Goal: Transaction & Acquisition: Book appointment/travel/reservation

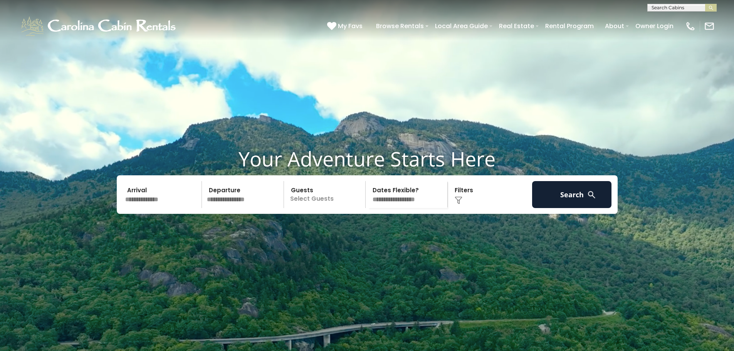
scroll to position [0, 0]
click at [660, 7] on input "text" at bounding box center [680, 9] width 67 height 8
type input "**********"
click at [669, 26] on span "buena vista" at bounding box center [684, 25] width 31 height 7
click at [677, 7] on input "**********" at bounding box center [680, 9] width 67 height 8
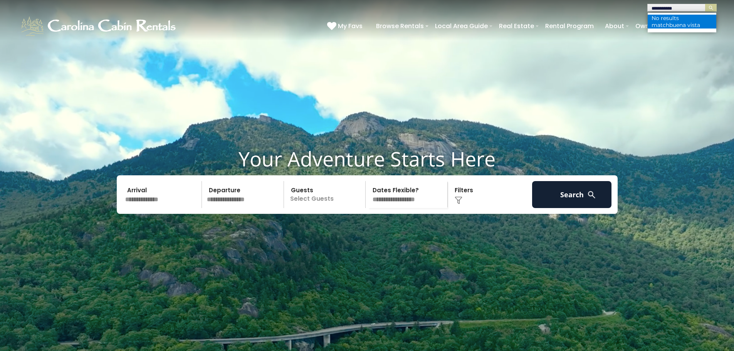
click at [669, 22] on span "buena vista" at bounding box center [684, 25] width 31 height 7
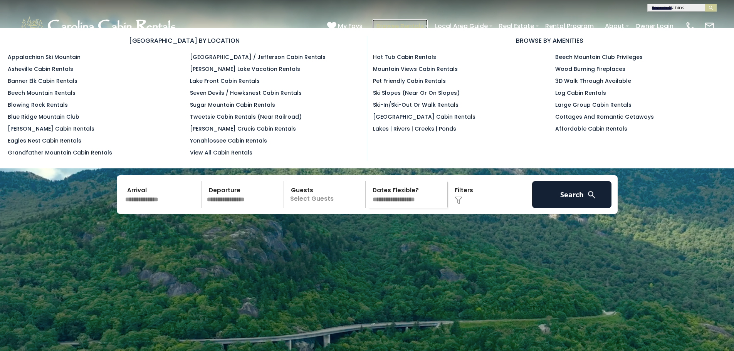
click at [397, 27] on link "Browse Rentals" at bounding box center [399, 25] width 55 height 13
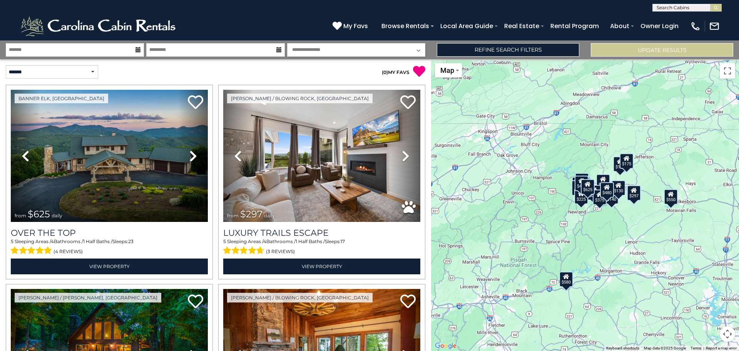
click at [646, 180] on div "$625 $297 $175 $165 $300 $580 $290 $424 $395 $270 $185 $265 $230 $550 $349 $230…" at bounding box center [585, 205] width 308 height 292
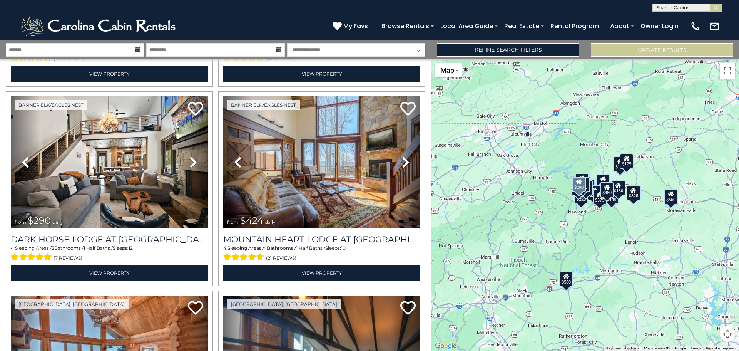
scroll to position [589, 0]
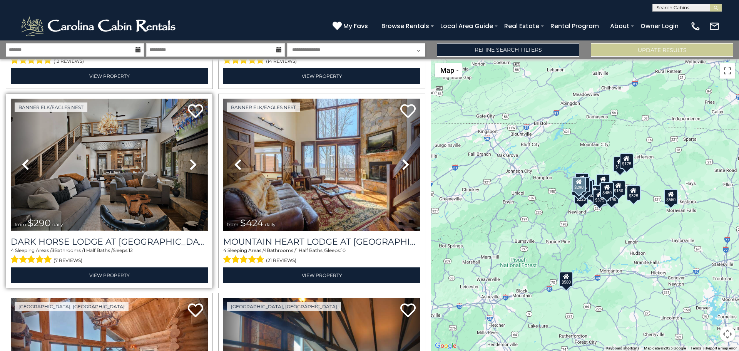
click at [69, 150] on img at bounding box center [109, 165] width 197 height 132
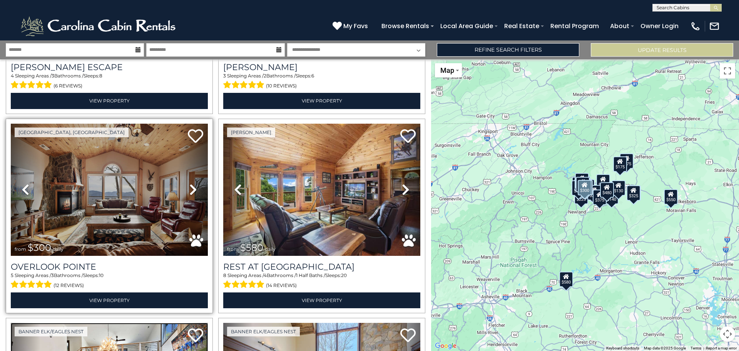
scroll to position [385, 0]
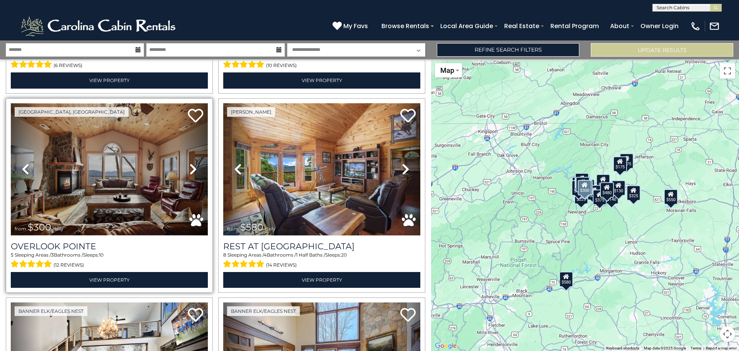
click at [117, 175] on img at bounding box center [109, 169] width 197 height 132
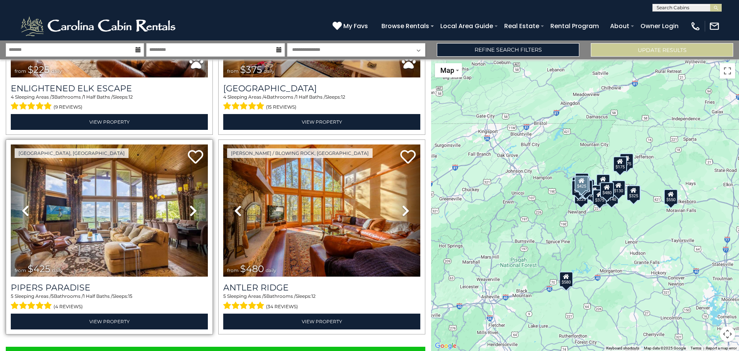
scroll to position [2745, 0]
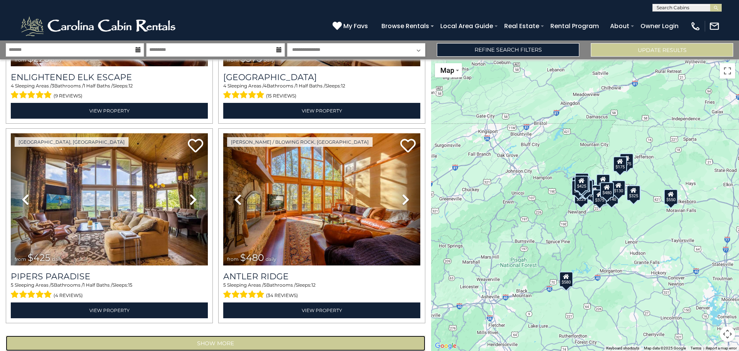
click at [215, 335] on button "Show More" at bounding box center [216, 342] width 420 height 15
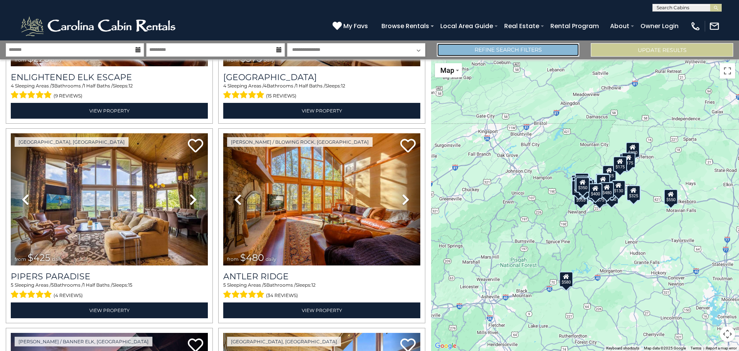
click at [520, 50] on link "Refine Search Filters" at bounding box center [508, 49] width 142 height 13
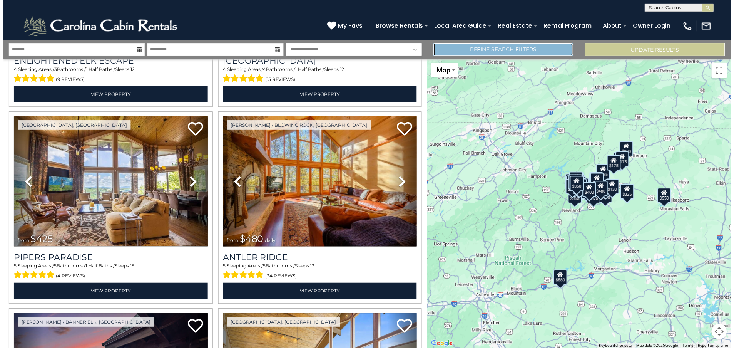
scroll to position [2730, 0]
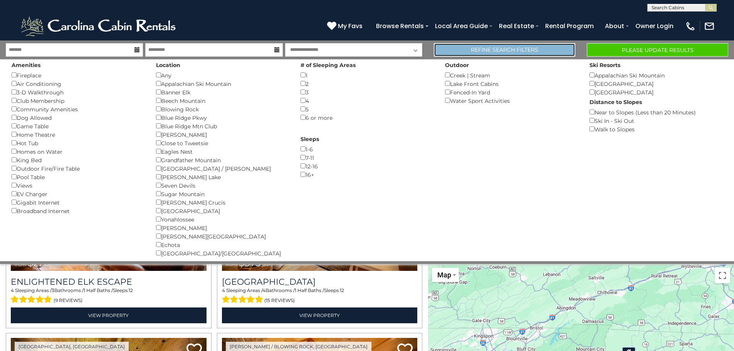
click at [488, 49] on link "Refine Search Filters" at bounding box center [504, 49] width 141 height 13
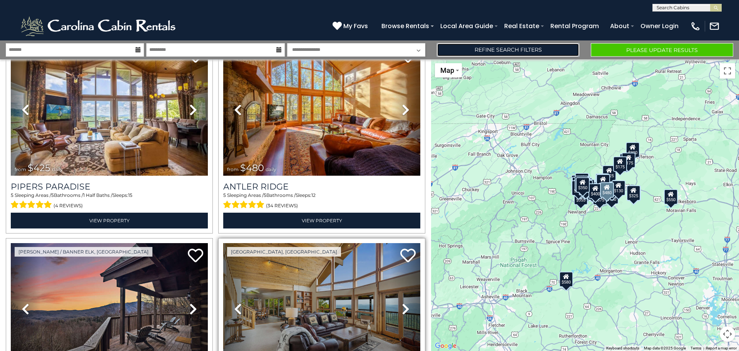
scroll to position [2861, 0]
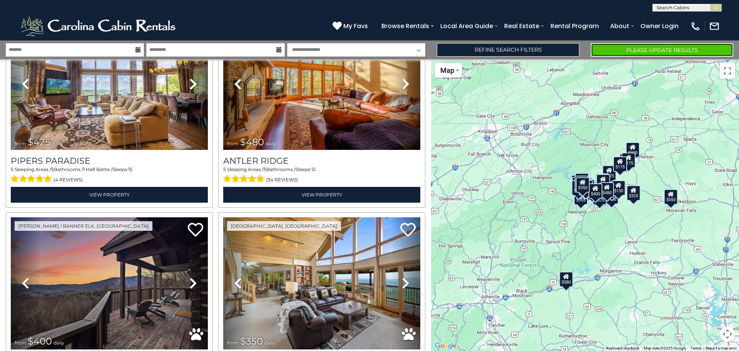
click at [649, 47] on button "Please Update Results" at bounding box center [662, 49] width 142 height 13
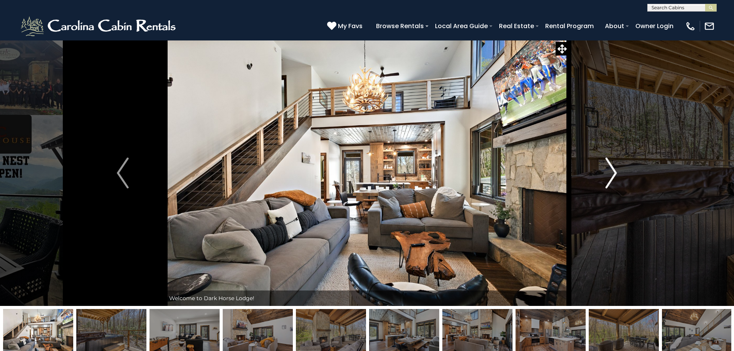
click at [613, 174] on img "Next" at bounding box center [611, 173] width 12 height 31
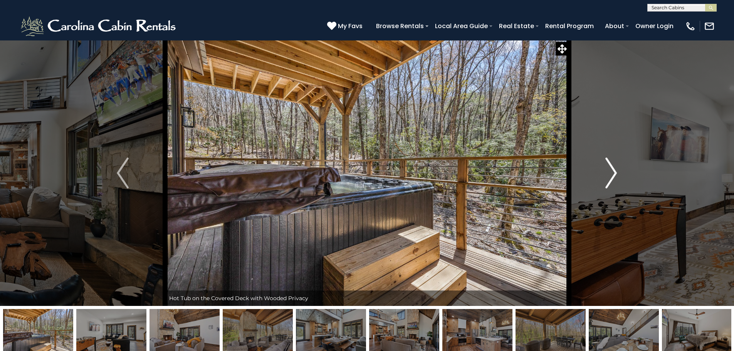
click at [613, 174] on img "Next" at bounding box center [611, 173] width 12 height 31
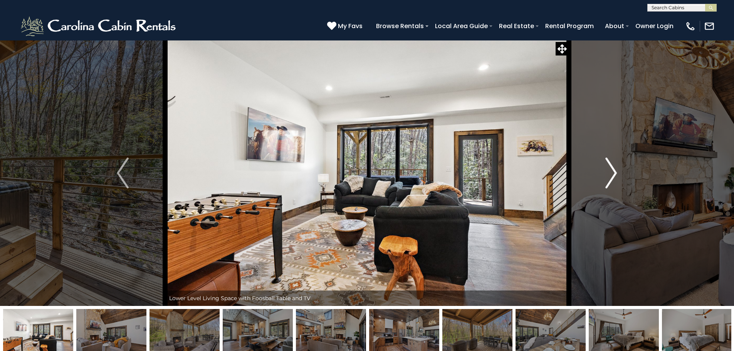
click at [611, 174] on img "Next" at bounding box center [611, 173] width 12 height 31
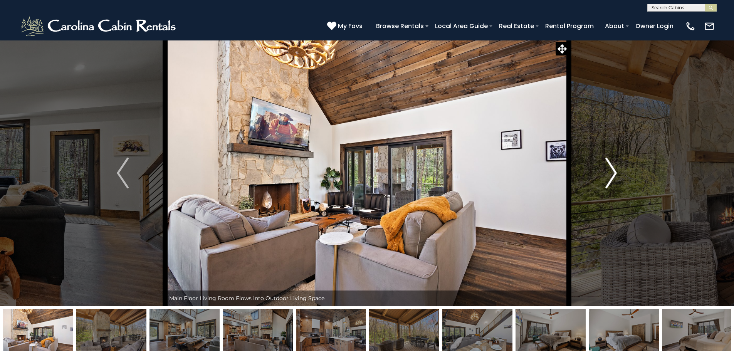
click at [609, 172] on img "Next" at bounding box center [611, 173] width 12 height 31
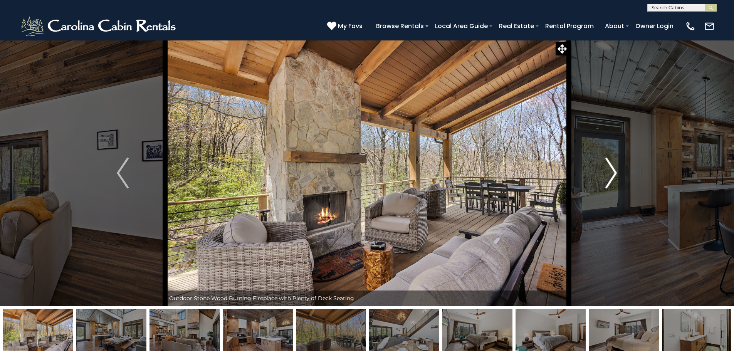
click at [609, 172] on img "Next" at bounding box center [611, 173] width 12 height 31
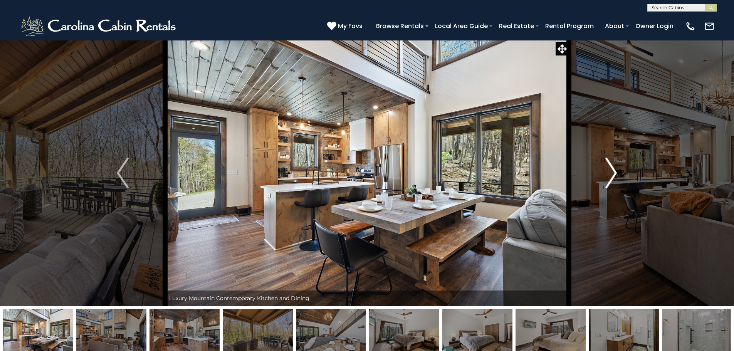
click at [609, 172] on img "Next" at bounding box center [611, 173] width 12 height 31
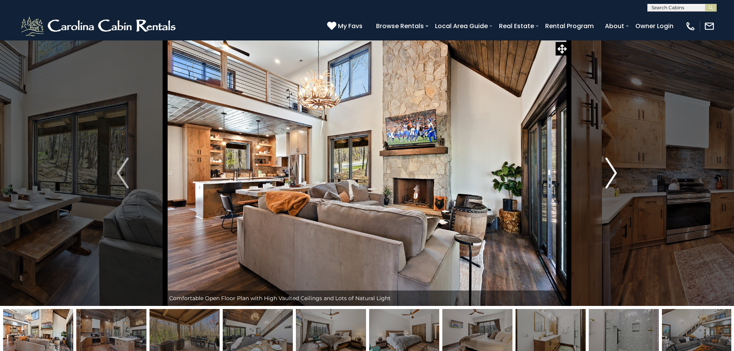
click at [609, 172] on img "Next" at bounding box center [611, 173] width 12 height 31
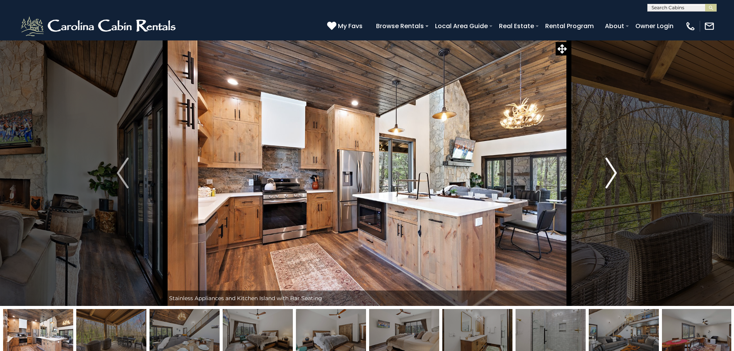
click at [609, 172] on img "Next" at bounding box center [611, 173] width 12 height 31
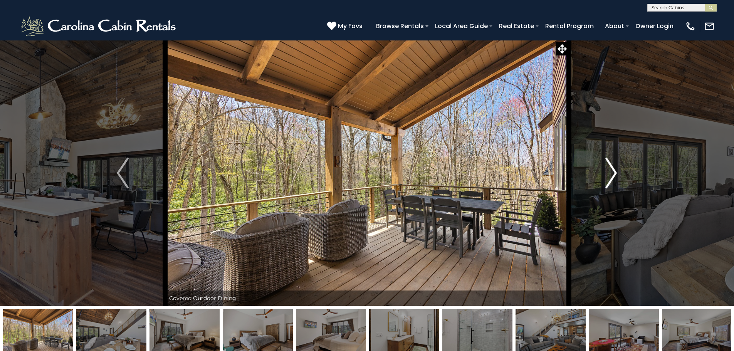
click at [611, 172] on img "Next" at bounding box center [611, 173] width 12 height 31
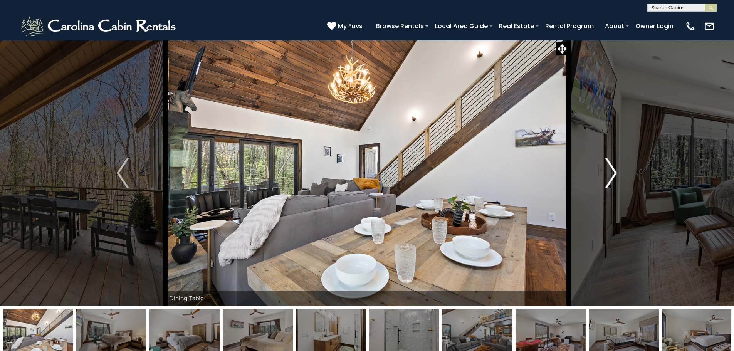
click at [611, 172] on img "Next" at bounding box center [611, 173] width 12 height 31
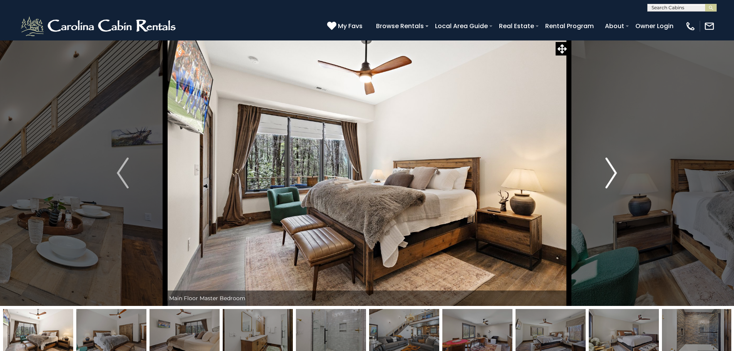
click at [611, 172] on img "Next" at bounding box center [611, 173] width 12 height 31
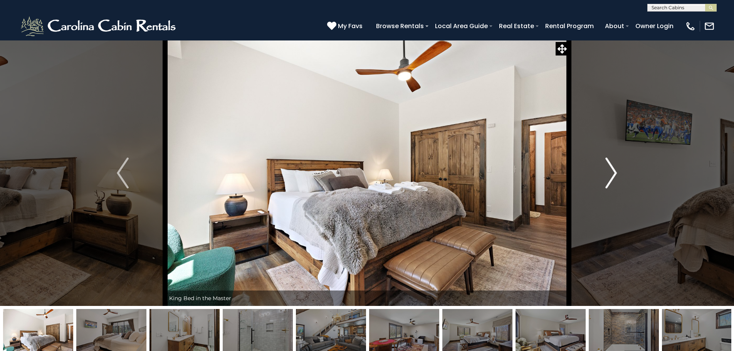
click at [611, 172] on img "Next" at bounding box center [611, 173] width 12 height 31
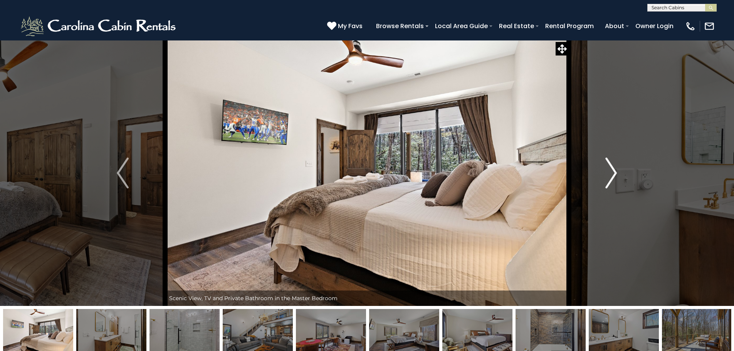
click at [611, 172] on img "Next" at bounding box center [611, 173] width 12 height 31
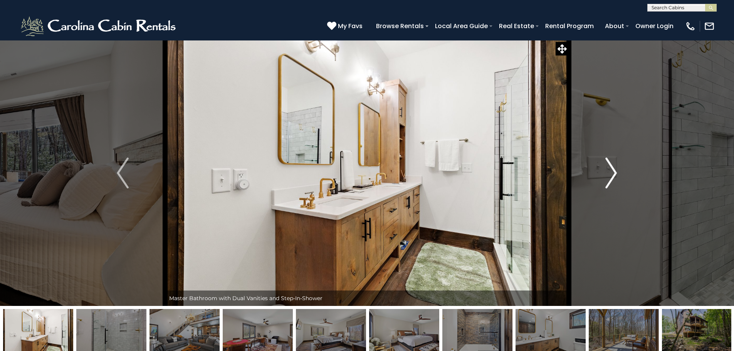
click at [611, 172] on img "Next" at bounding box center [611, 173] width 12 height 31
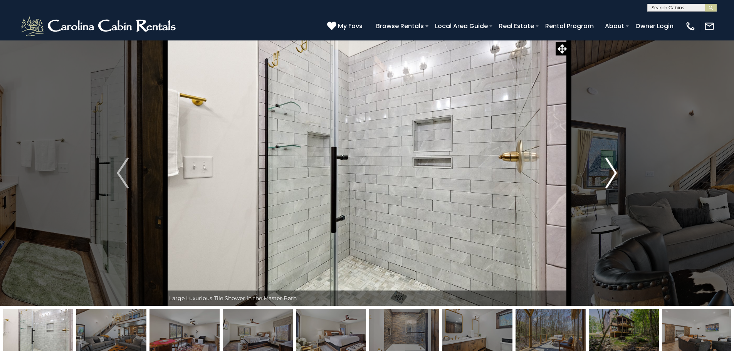
click at [610, 171] on img "Next" at bounding box center [611, 173] width 12 height 31
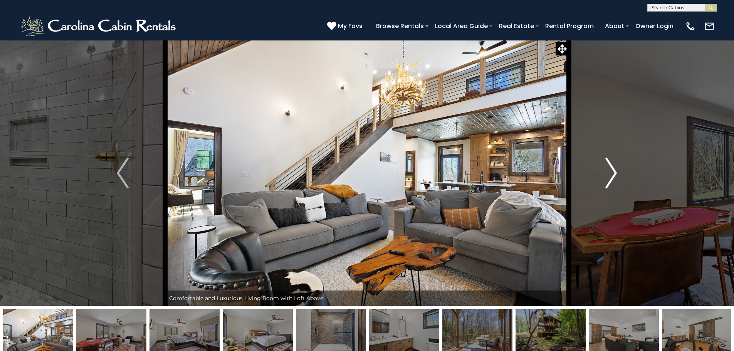
click at [614, 173] on img "Next" at bounding box center [611, 173] width 12 height 31
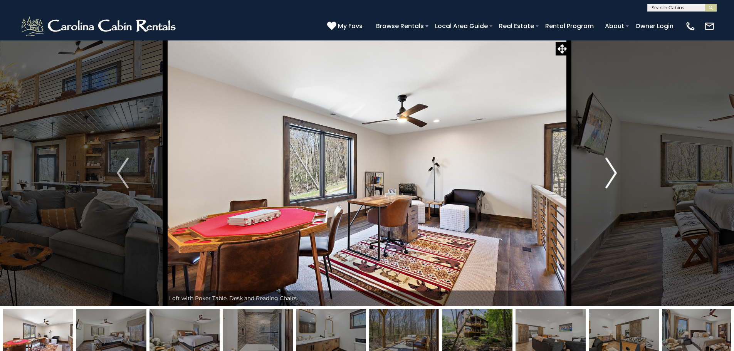
click at [615, 172] on img "Next" at bounding box center [611, 173] width 12 height 31
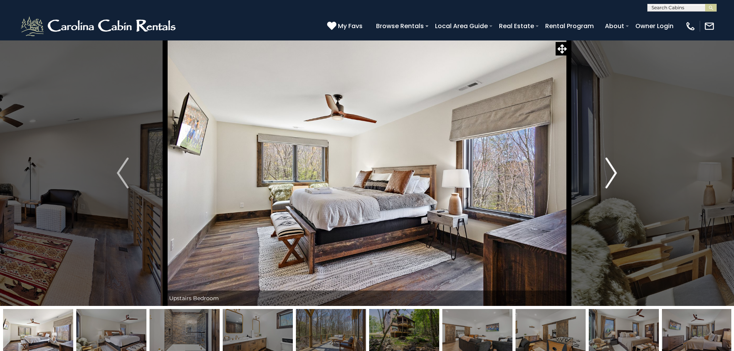
click at [612, 172] on img "Next" at bounding box center [611, 173] width 12 height 31
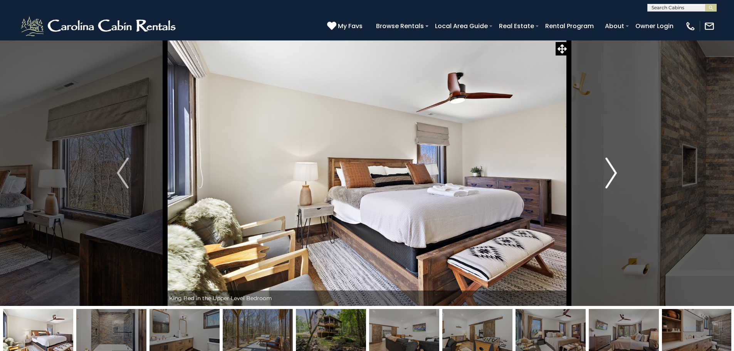
click at [612, 172] on img "Next" at bounding box center [611, 173] width 12 height 31
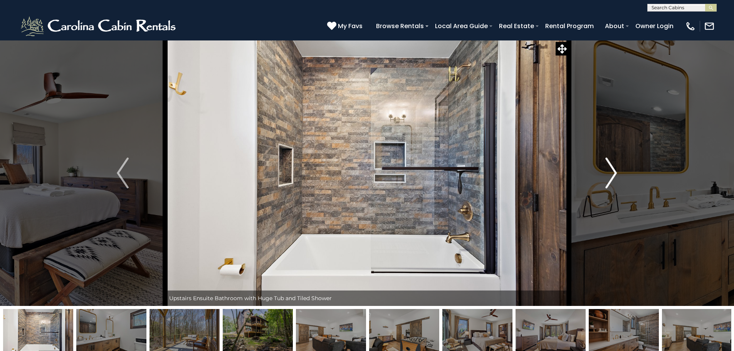
click at [612, 171] on img "Next" at bounding box center [611, 173] width 12 height 31
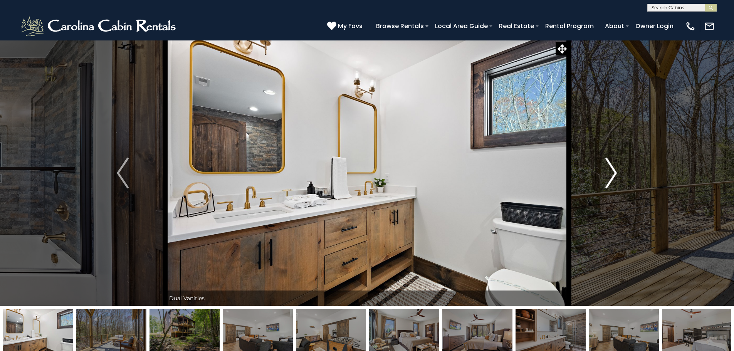
click at [612, 171] on img "Next" at bounding box center [611, 173] width 12 height 31
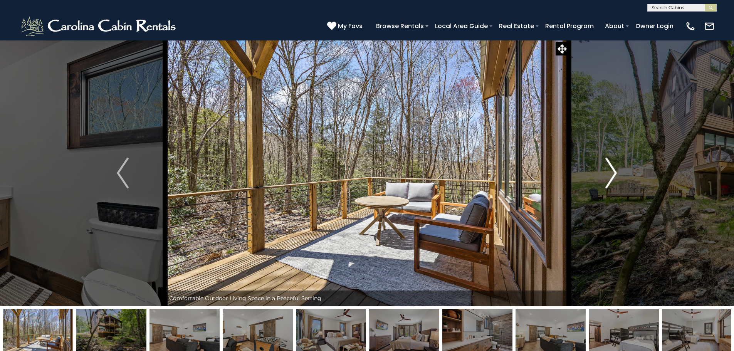
click at [606, 174] on img "Next" at bounding box center [611, 173] width 12 height 31
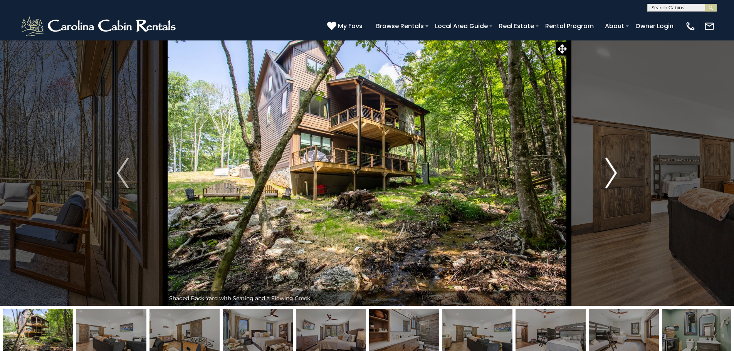
click at [612, 173] on img "Next" at bounding box center [611, 173] width 12 height 31
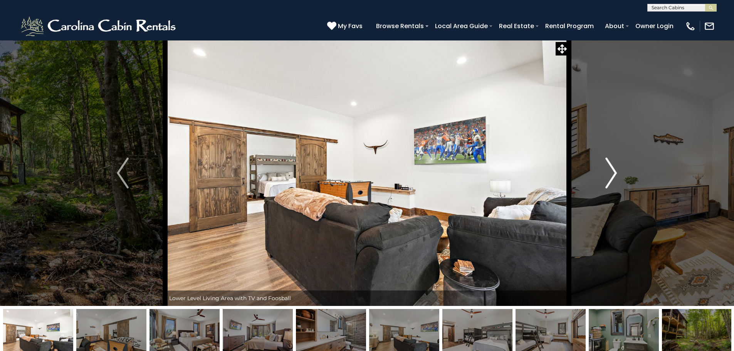
click at [610, 171] on img "Next" at bounding box center [611, 173] width 12 height 31
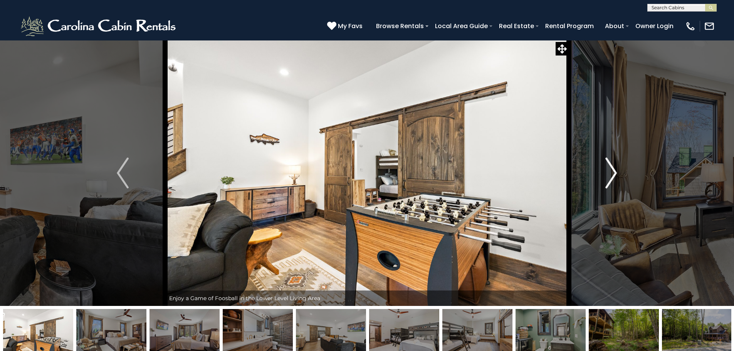
click at [610, 171] on img "Next" at bounding box center [611, 173] width 12 height 31
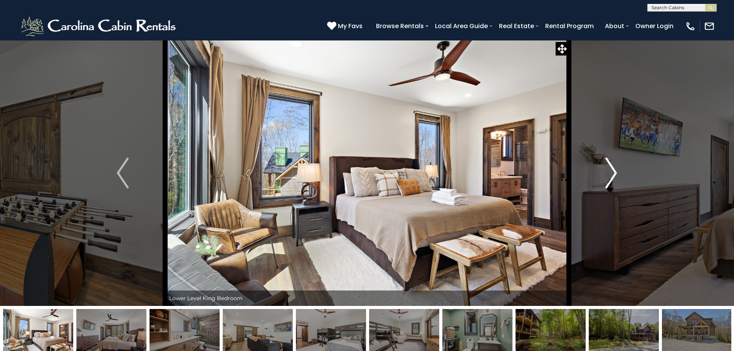
click at [610, 171] on img "Next" at bounding box center [611, 173] width 12 height 31
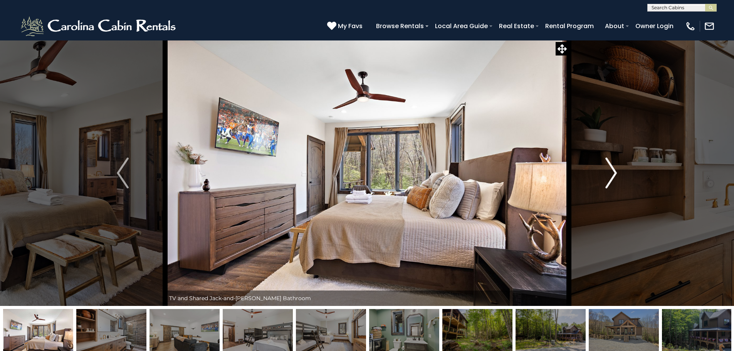
click at [608, 171] on img "Next" at bounding box center [611, 173] width 12 height 31
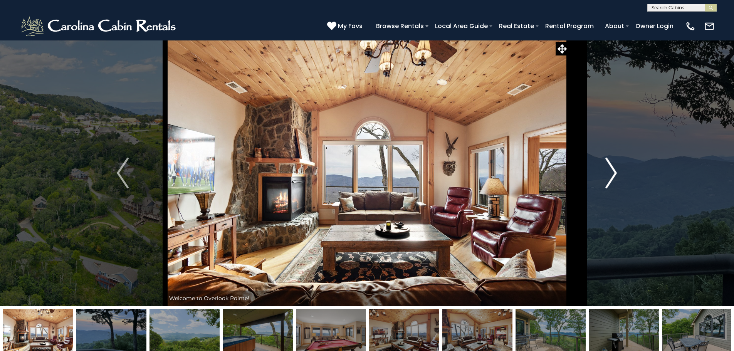
click at [611, 170] on img "Next" at bounding box center [611, 173] width 12 height 31
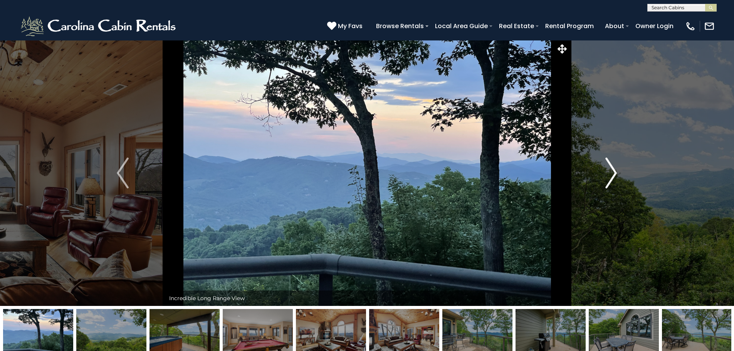
click at [611, 174] on img "Next" at bounding box center [611, 173] width 12 height 31
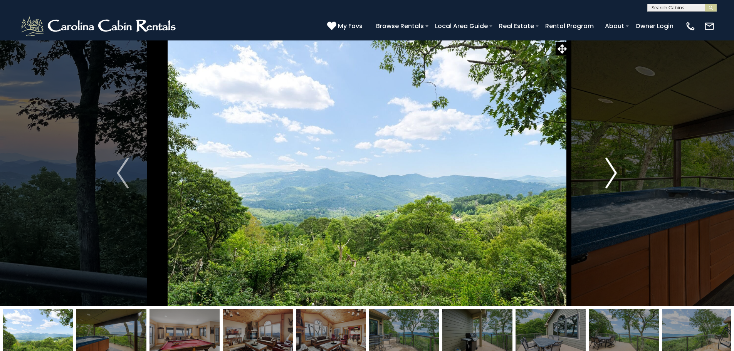
click at [614, 174] on img "Next" at bounding box center [611, 173] width 12 height 31
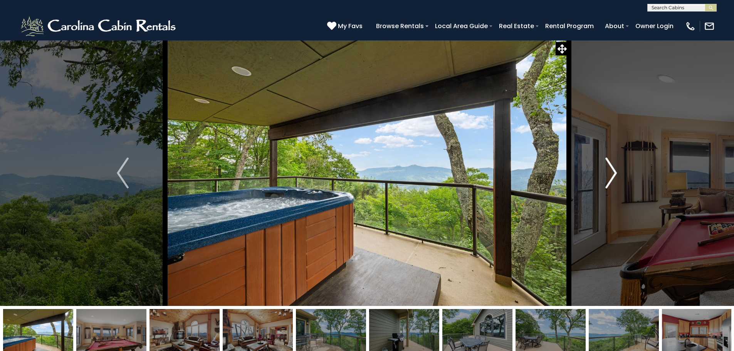
click at [613, 174] on img "Next" at bounding box center [611, 173] width 12 height 31
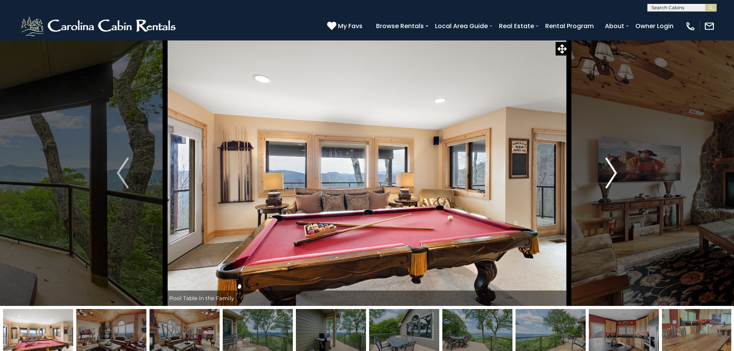
click at [611, 173] on img "Next" at bounding box center [611, 173] width 12 height 31
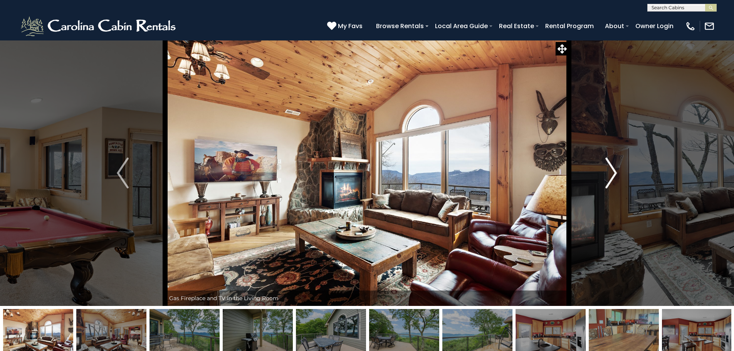
click at [611, 173] on img "Next" at bounding box center [611, 173] width 12 height 31
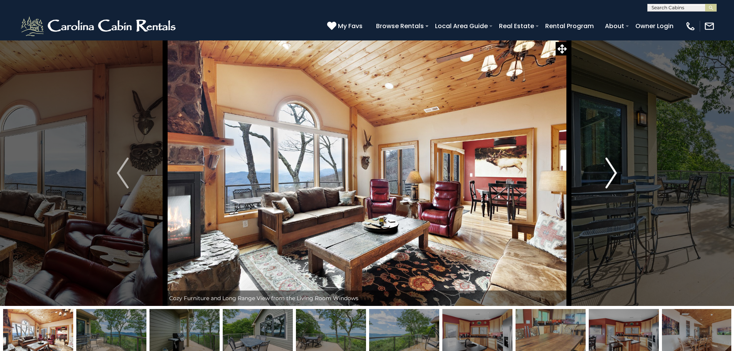
click at [611, 173] on img "Next" at bounding box center [611, 173] width 12 height 31
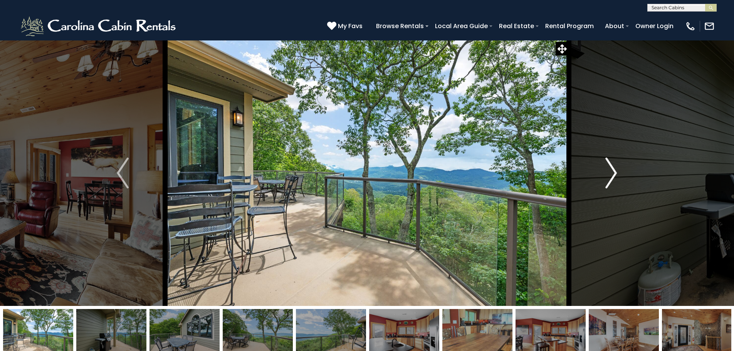
click at [611, 173] on img "Next" at bounding box center [611, 173] width 12 height 31
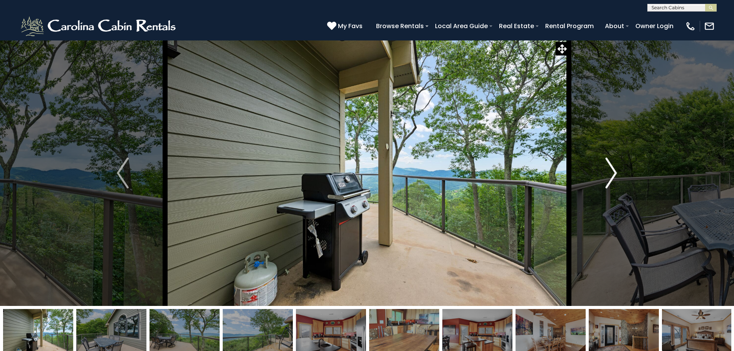
click at [611, 173] on img "Next" at bounding box center [611, 173] width 12 height 31
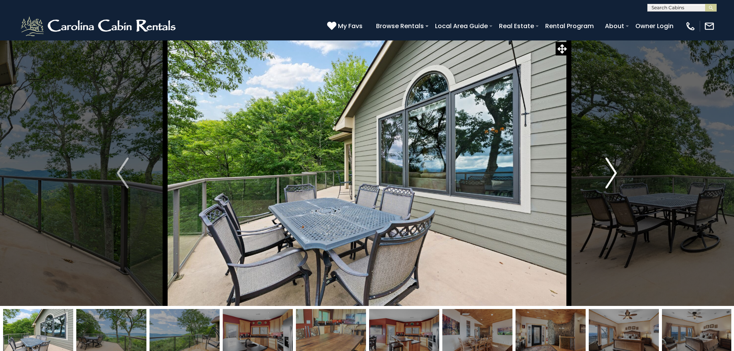
click at [611, 173] on img "Next" at bounding box center [611, 173] width 12 height 31
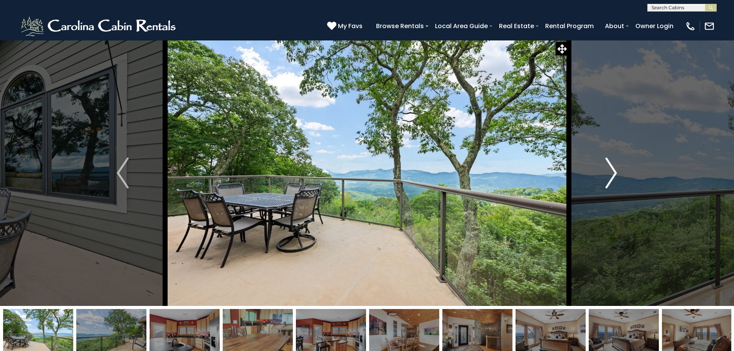
click at [611, 173] on img "Next" at bounding box center [611, 173] width 12 height 31
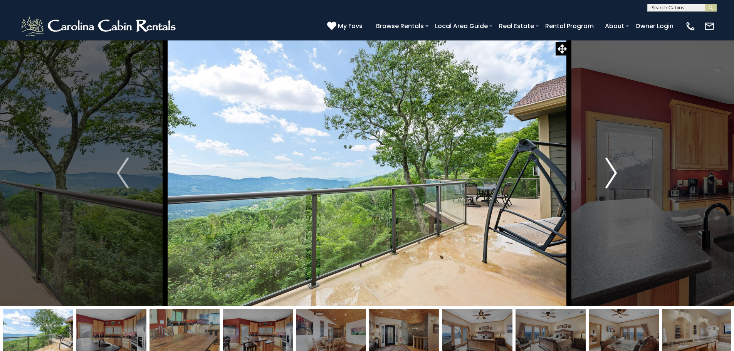
click at [611, 173] on img "Next" at bounding box center [611, 173] width 12 height 31
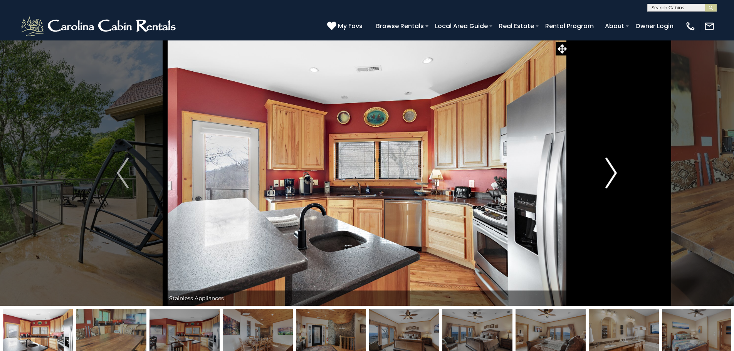
click at [611, 173] on img "Next" at bounding box center [611, 173] width 12 height 31
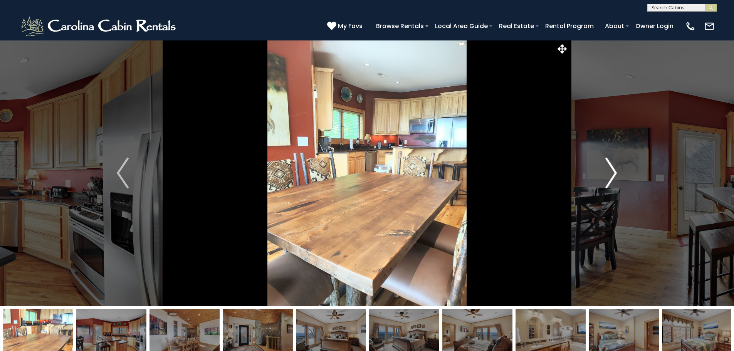
click at [611, 173] on img "Next" at bounding box center [611, 173] width 12 height 31
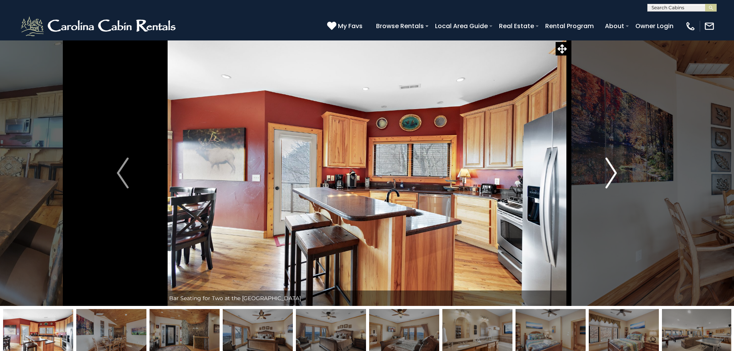
click at [611, 173] on img "Next" at bounding box center [611, 173] width 12 height 31
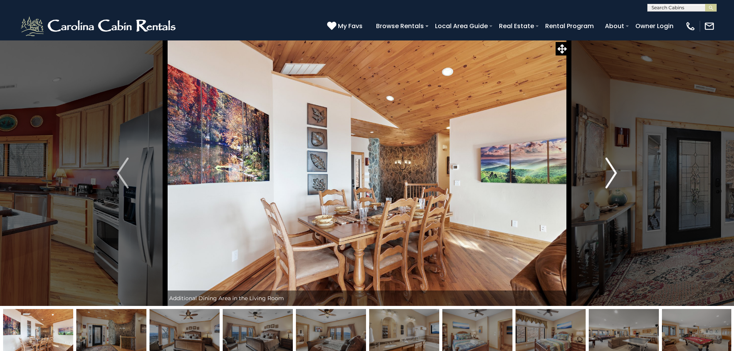
click at [611, 173] on img "Next" at bounding box center [611, 173] width 12 height 31
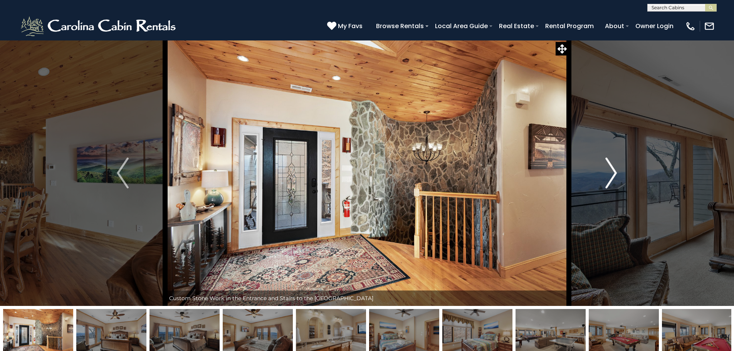
click at [611, 173] on img "Next" at bounding box center [611, 173] width 12 height 31
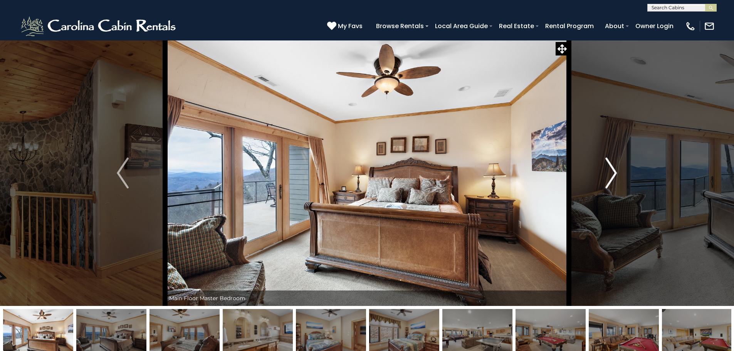
click at [611, 173] on img "Next" at bounding box center [611, 173] width 12 height 31
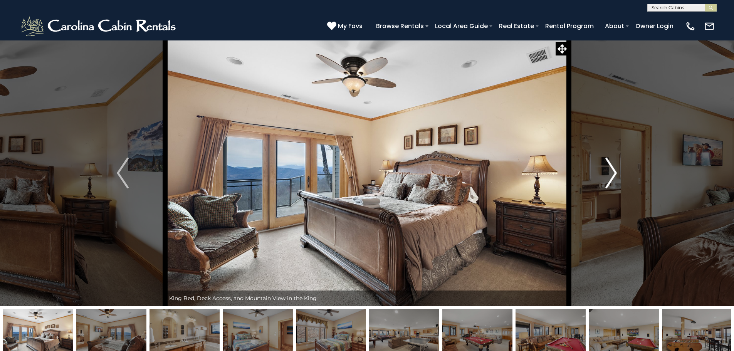
click at [611, 173] on img "Next" at bounding box center [611, 173] width 12 height 31
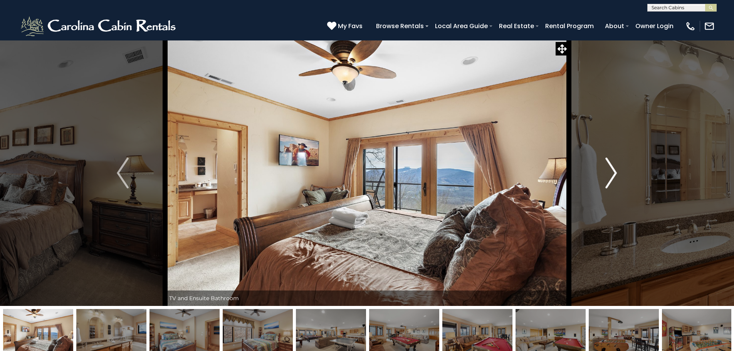
click at [611, 173] on img "Next" at bounding box center [611, 173] width 12 height 31
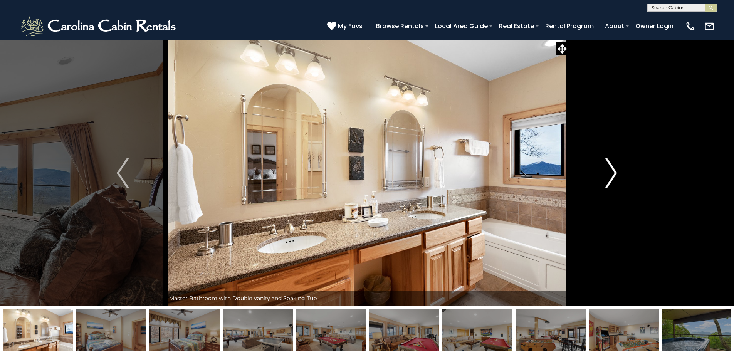
click at [611, 173] on img "Next" at bounding box center [611, 173] width 12 height 31
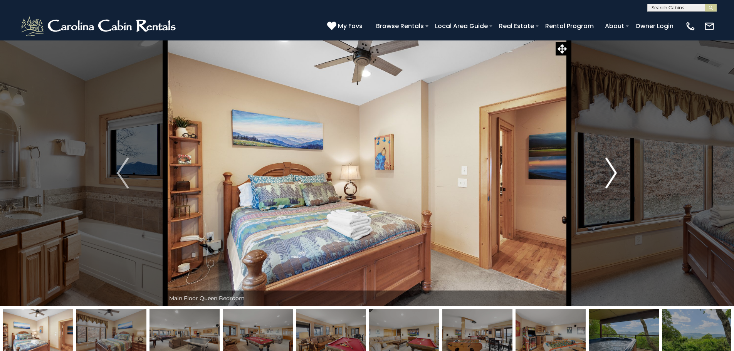
click at [611, 173] on img "Next" at bounding box center [611, 173] width 12 height 31
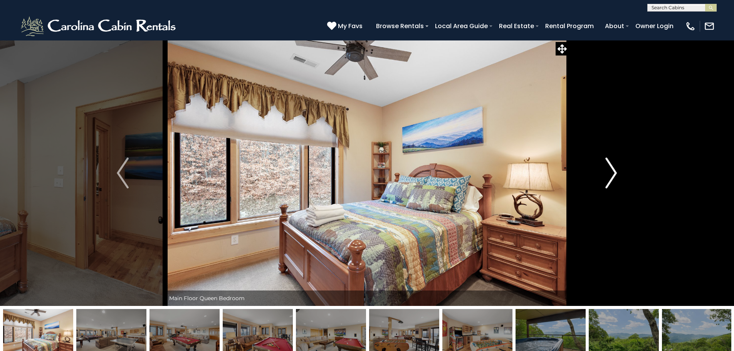
click at [611, 173] on img "Next" at bounding box center [611, 173] width 12 height 31
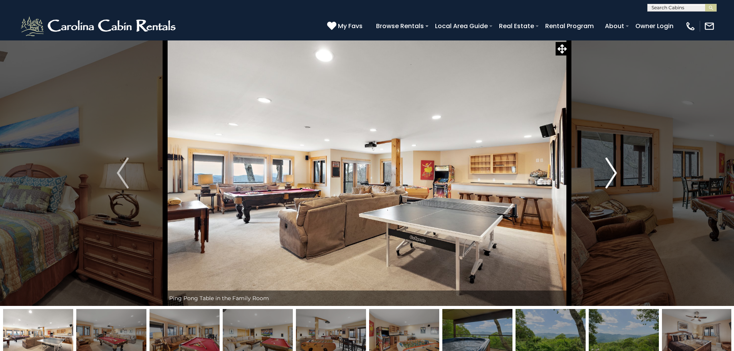
click at [611, 173] on img "Next" at bounding box center [611, 173] width 12 height 31
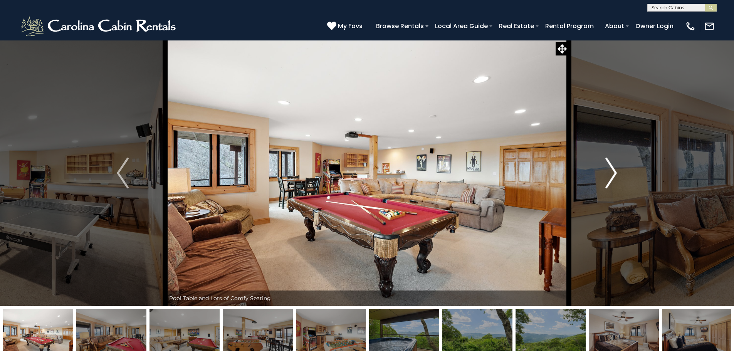
click at [611, 173] on img "Next" at bounding box center [611, 173] width 12 height 31
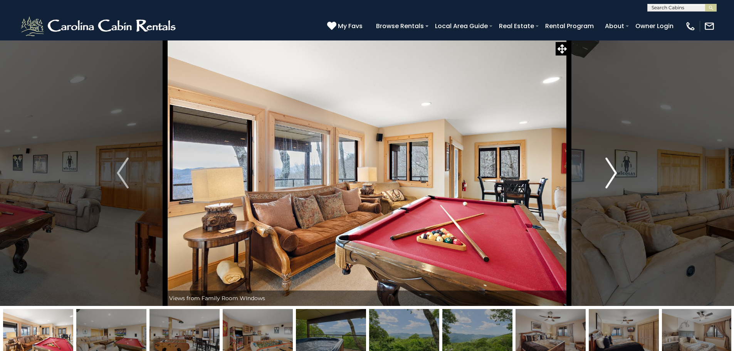
click at [611, 173] on img "Next" at bounding box center [611, 173] width 12 height 31
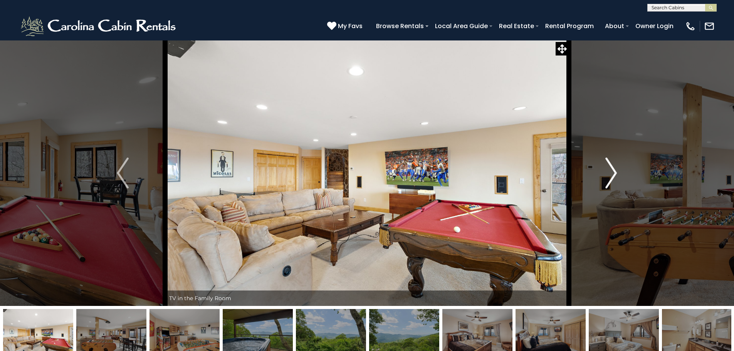
click at [611, 173] on img "Next" at bounding box center [611, 173] width 12 height 31
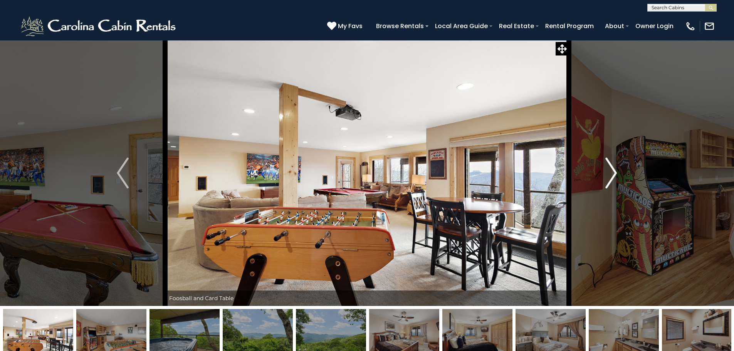
click at [611, 173] on img "Next" at bounding box center [611, 173] width 12 height 31
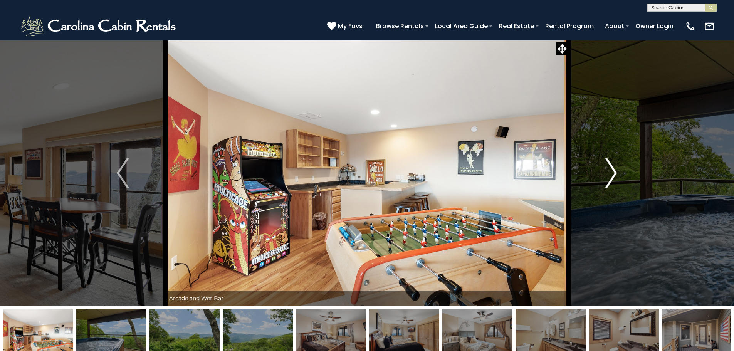
click at [611, 173] on img "Next" at bounding box center [611, 173] width 12 height 31
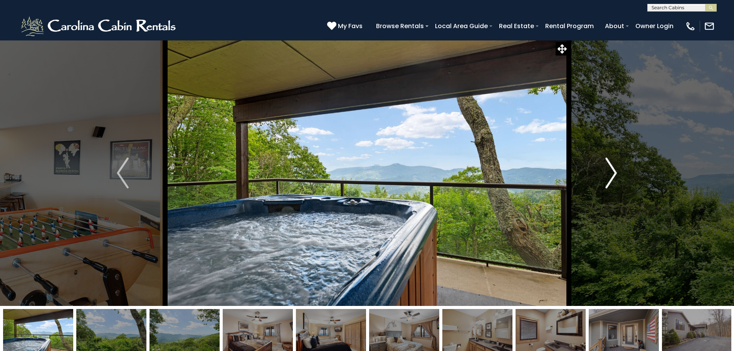
click at [611, 173] on img "Next" at bounding box center [611, 173] width 12 height 31
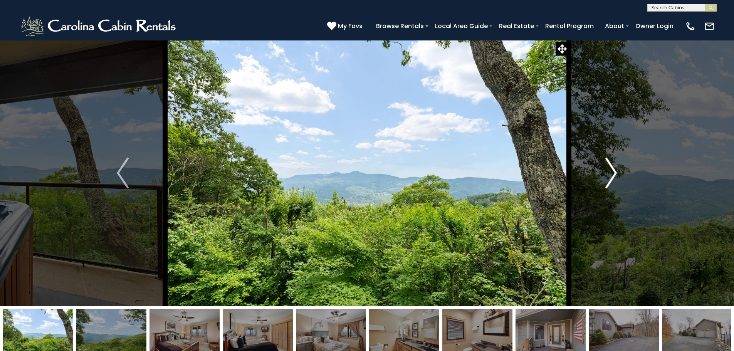
click at [611, 173] on img "Next" at bounding box center [611, 173] width 12 height 31
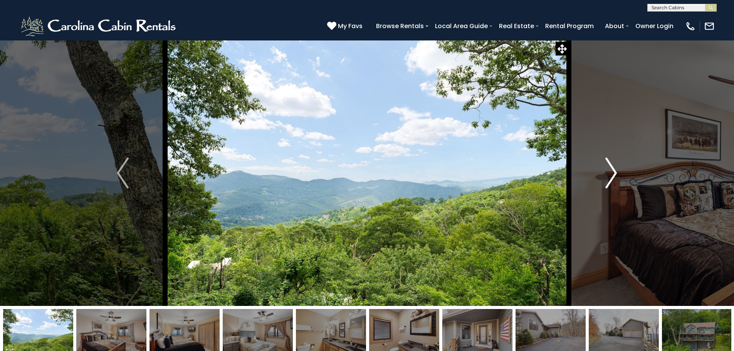
click at [610, 173] on img "Next" at bounding box center [611, 173] width 12 height 31
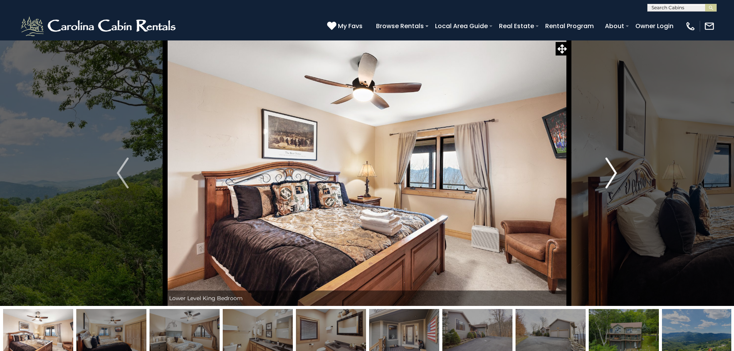
click at [610, 173] on img "Next" at bounding box center [611, 173] width 12 height 31
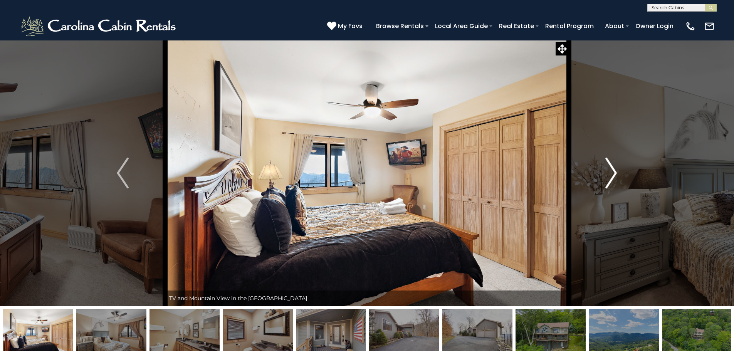
click at [610, 173] on img "Next" at bounding box center [611, 173] width 12 height 31
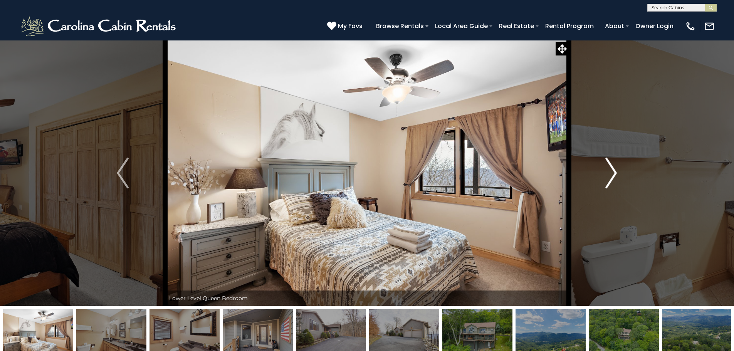
click at [610, 173] on img "Next" at bounding box center [611, 173] width 12 height 31
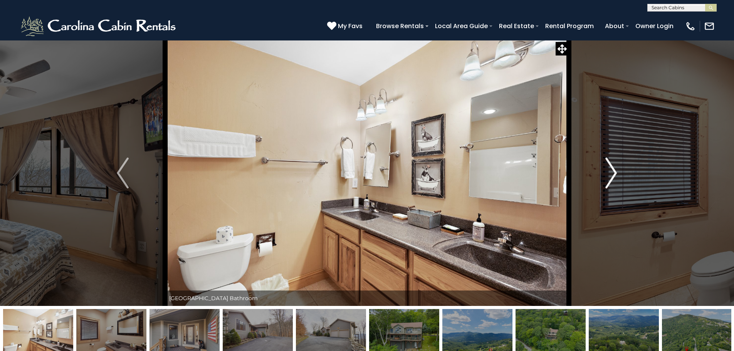
click at [610, 173] on img "Next" at bounding box center [611, 173] width 12 height 31
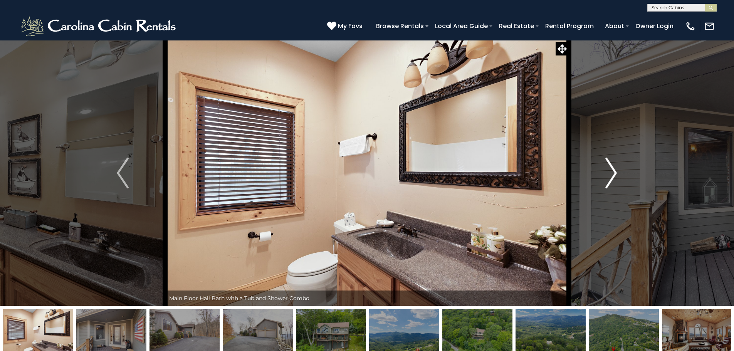
click at [610, 173] on img "Next" at bounding box center [611, 173] width 12 height 31
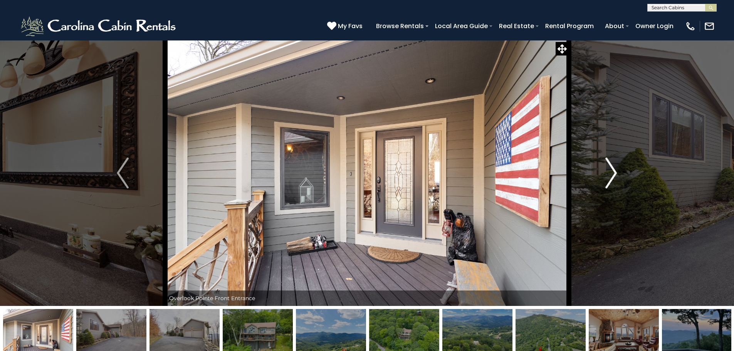
click at [610, 173] on img "Next" at bounding box center [611, 173] width 12 height 31
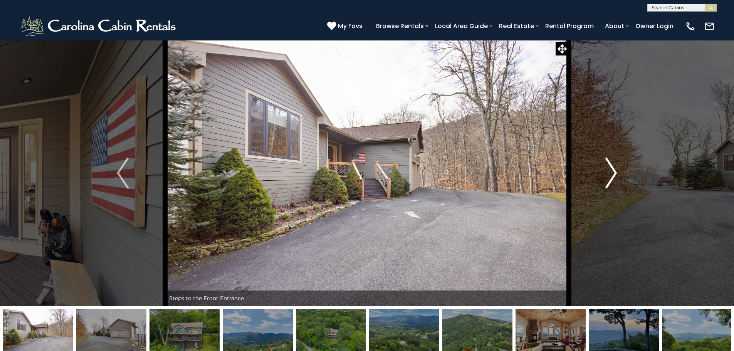
click at [610, 173] on img "Next" at bounding box center [611, 173] width 12 height 31
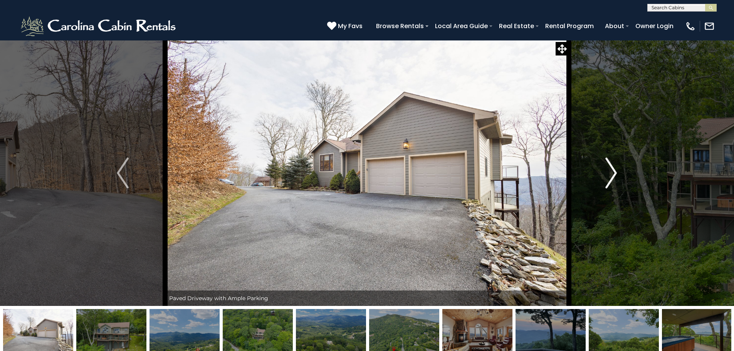
click at [610, 173] on img "Next" at bounding box center [611, 173] width 12 height 31
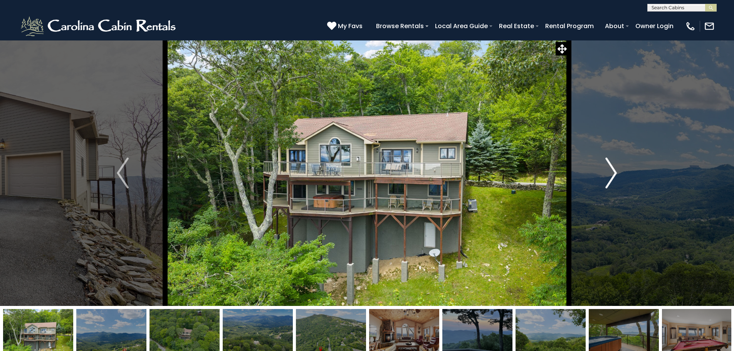
click at [610, 173] on img "Next" at bounding box center [611, 173] width 12 height 31
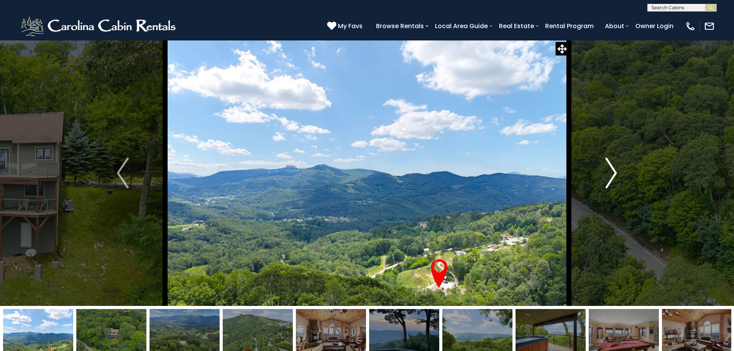
click at [608, 173] on img "Next" at bounding box center [611, 173] width 12 height 31
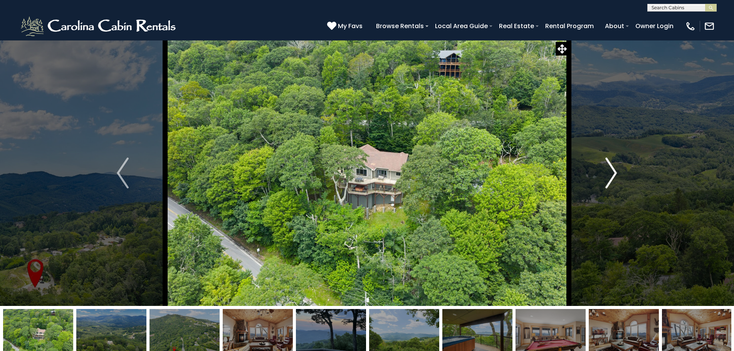
click at [608, 173] on img "Next" at bounding box center [611, 173] width 12 height 31
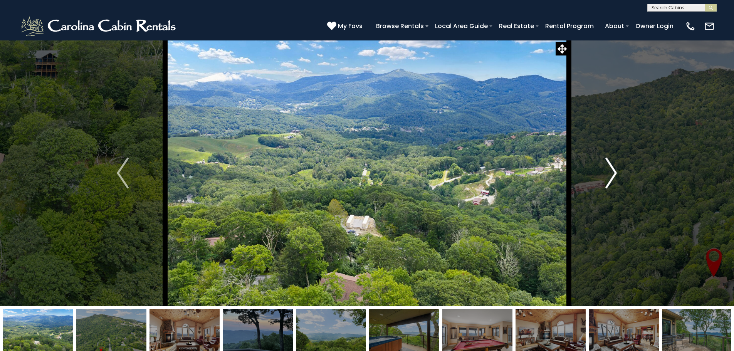
click at [608, 173] on img "Next" at bounding box center [611, 173] width 12 height 31
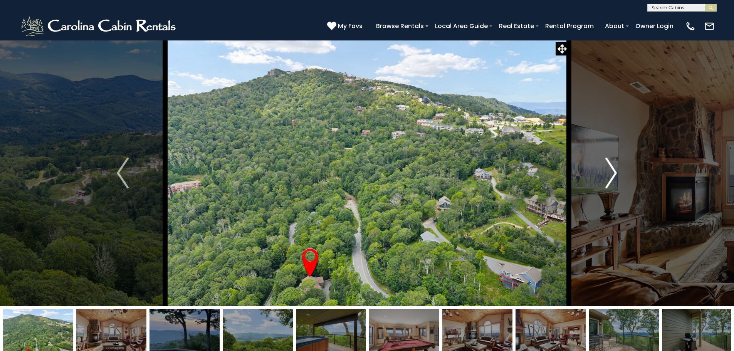
click at [606, 171] on img "Next" at bounding box center [611, 173] width 12 height 31
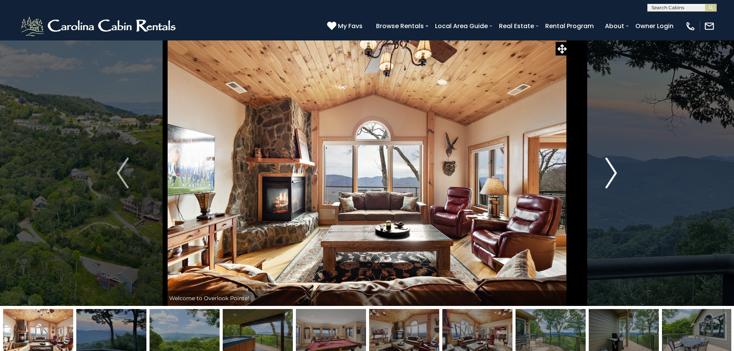
click at [606, 171] on img "Next" at bounding box center [611, 173] width 12 height 31
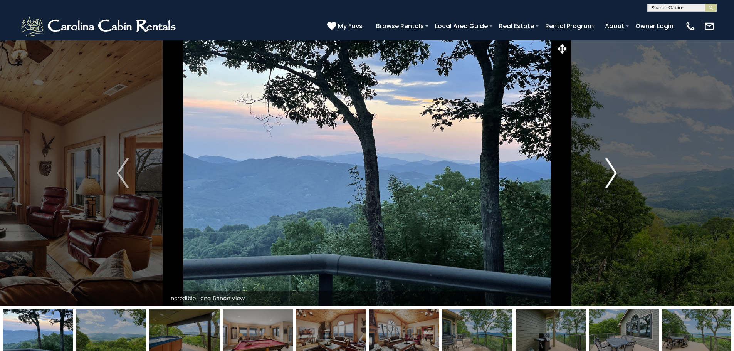
click at [606, 171] on img "Next" at bounding box center [611, 173] width 12 height 31
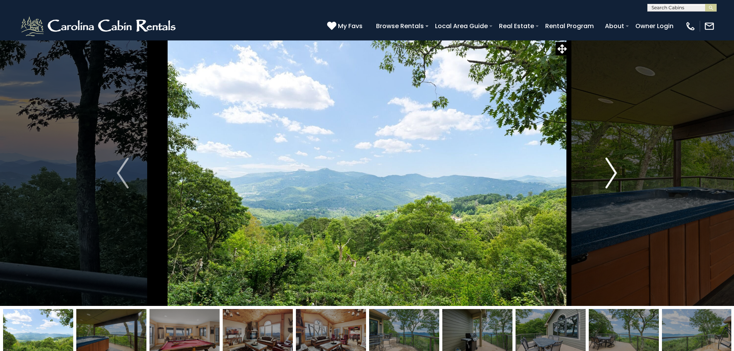
click at [606, 171] on img "Next" at bounding box center [611, 173] width 12 height 31
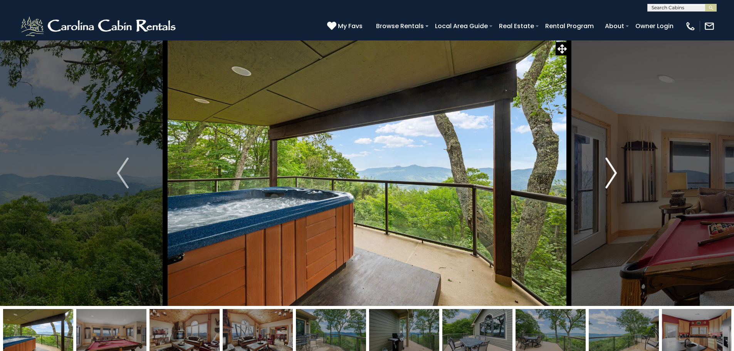
click at [606, 171] on img "Next" at bounding box center [611, 173] width 12 height 31
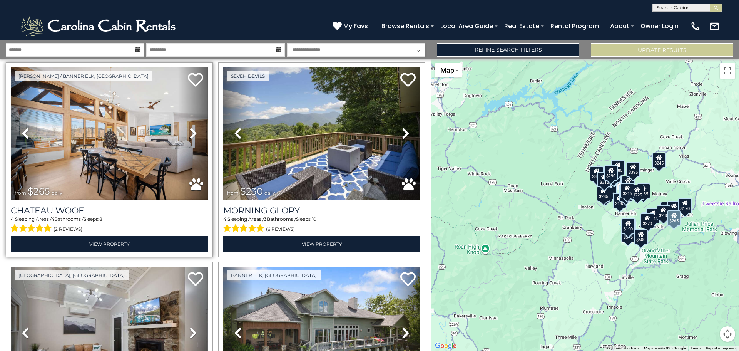
scroll to position [2426, 0]
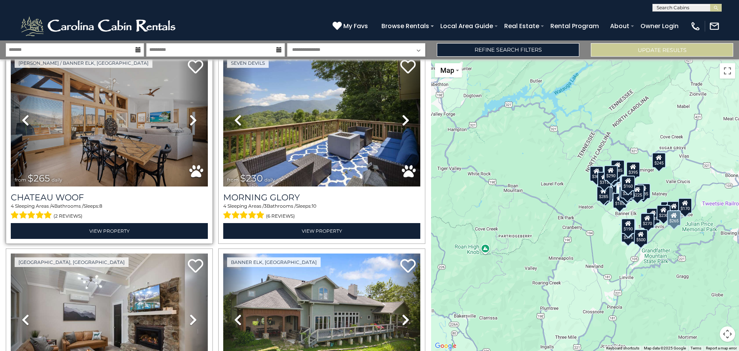
click at [192, 114] on icon at bounding box center [193, 120] width 8 height 12
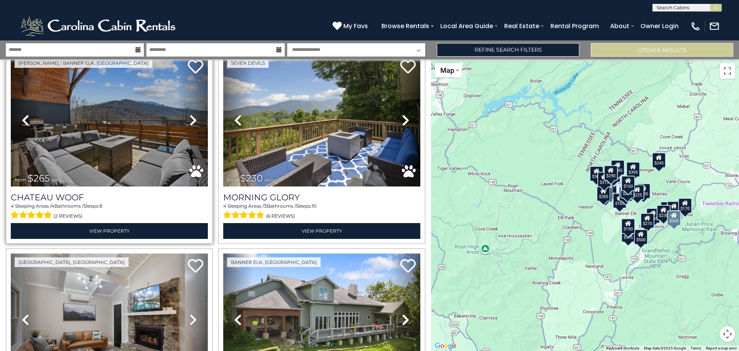
click at [192, 114] on icon at bounding box center [193, 120] width 8 height 12
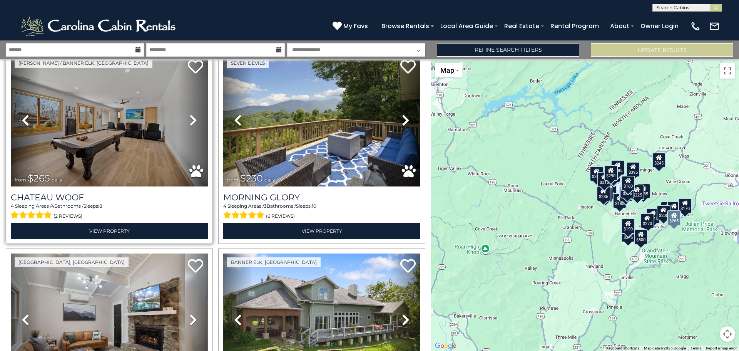
click at [191, 114] on icon at bounding box center [193, 120] width 8 height 12
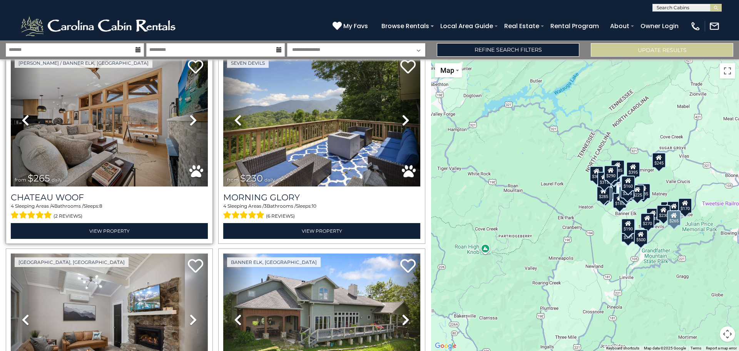
click at [191, 114] on icon at bounding box center [193, 120] width 8 height 12
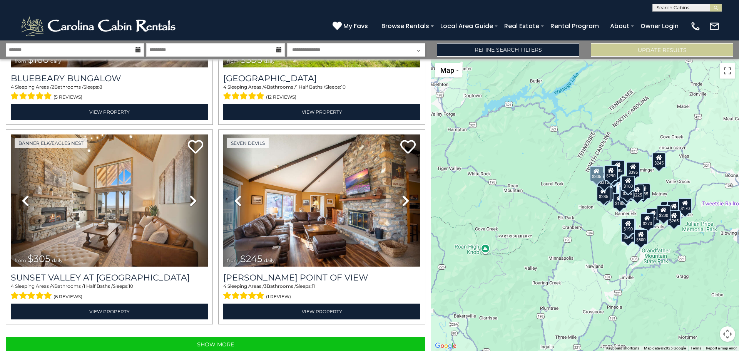
scroll to position [2745, 0]
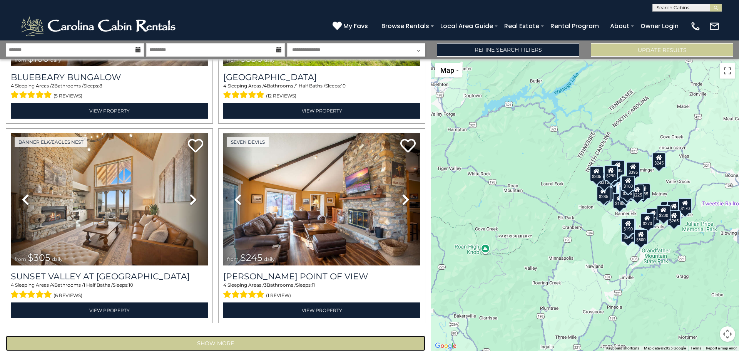
click at [218, 335] on button "Show More" at bounding box center [216, 342] width 420 height 15
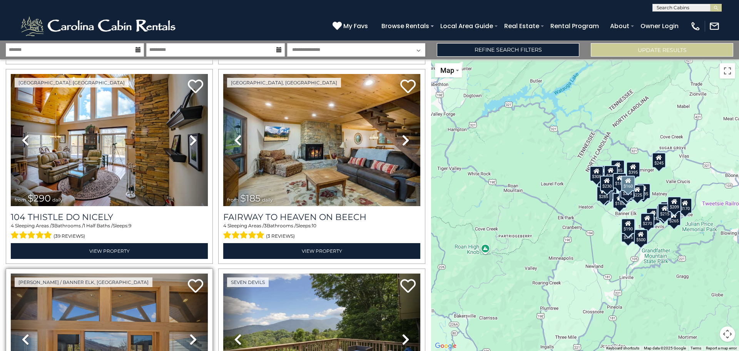
scroll to position [2207, 0]
